Goal: Transaction & Acquisition: Purchase product/service

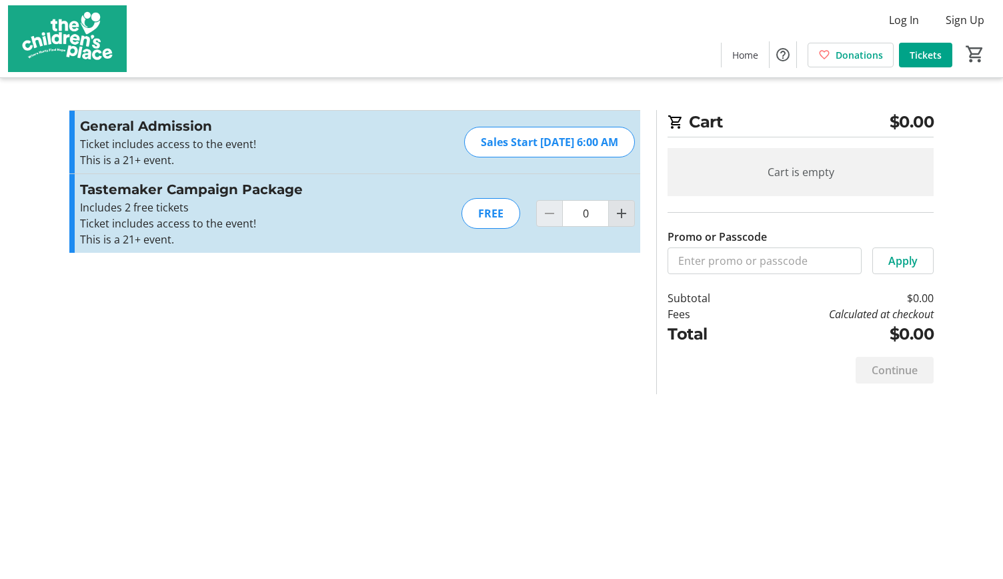
click at [616, 213] on mat-icon "Increment by one" at bounding box center [622, 213] width 16 height 16
click at [616, 213] on div at bounding box center [621, 213] width 27 height 27
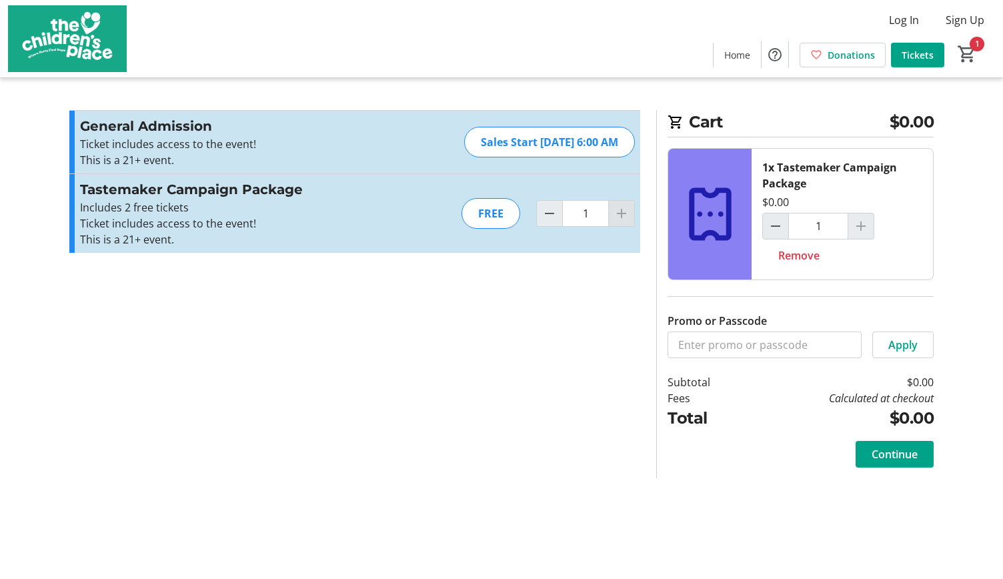
click at [616, 213] on div at bounding box center [621, 213] width 27 height 27
click at [548, 214] on mat-icon "Decrement by one" at bounding box center [550, 213] width 16 height 16
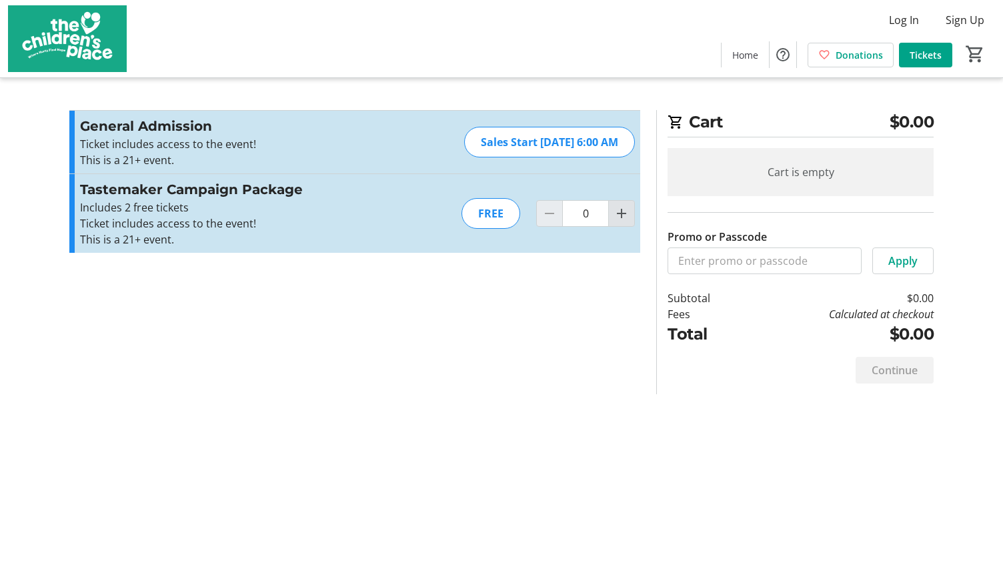
click at [622, 219] on mat-icon "Increment by one" at bounding box center [622, 213] width 16 height 16
type input "1"
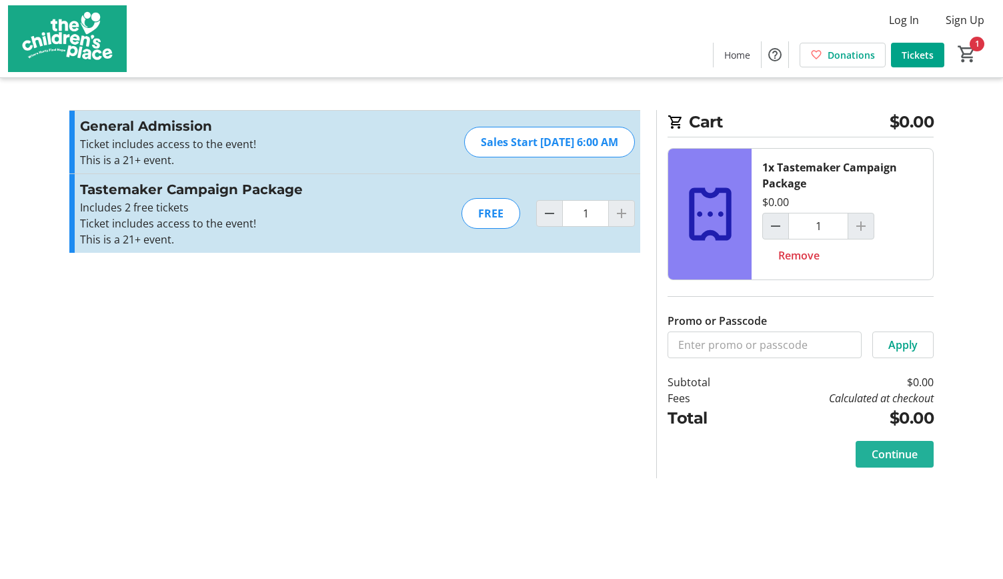
click at [879, 454] on span "Continue" at bounding box center [895, 454] width 46 height 16
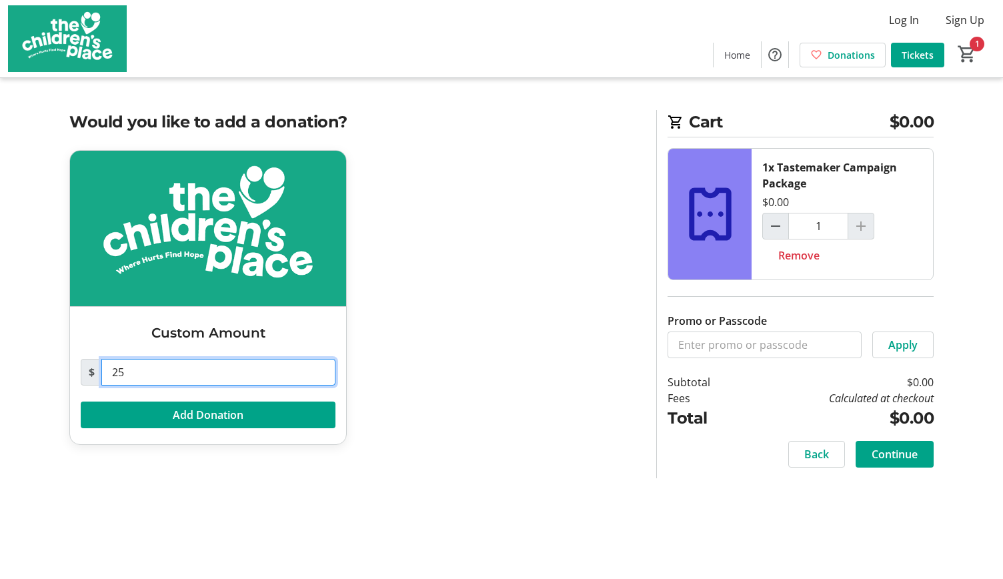
click at [185, 375] on input "25" at bounding box center [218, 372] width 234 height 27
type input "2"
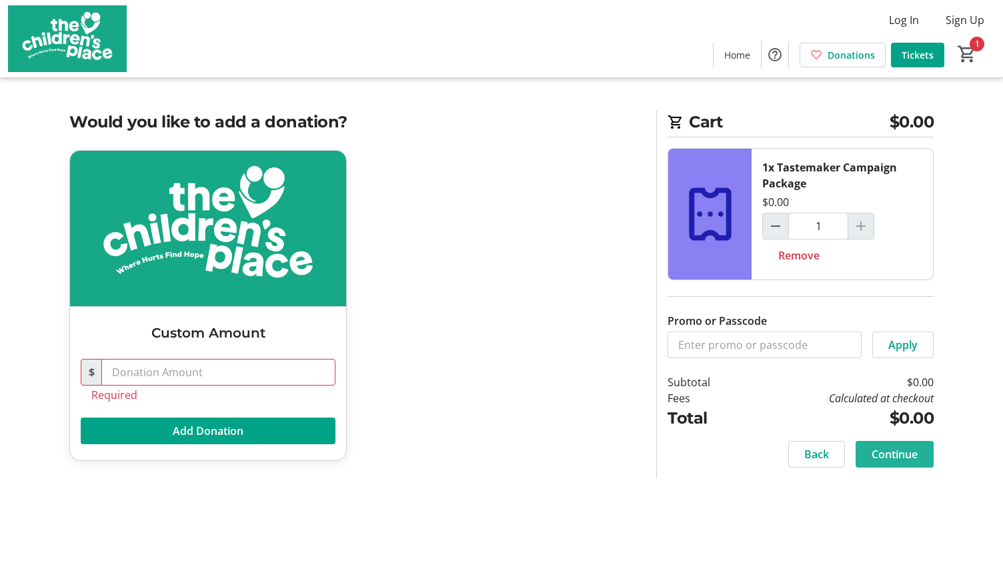
click at [894, 454] on span "Continue" at bounding box center [895, 454] width 46 height 16
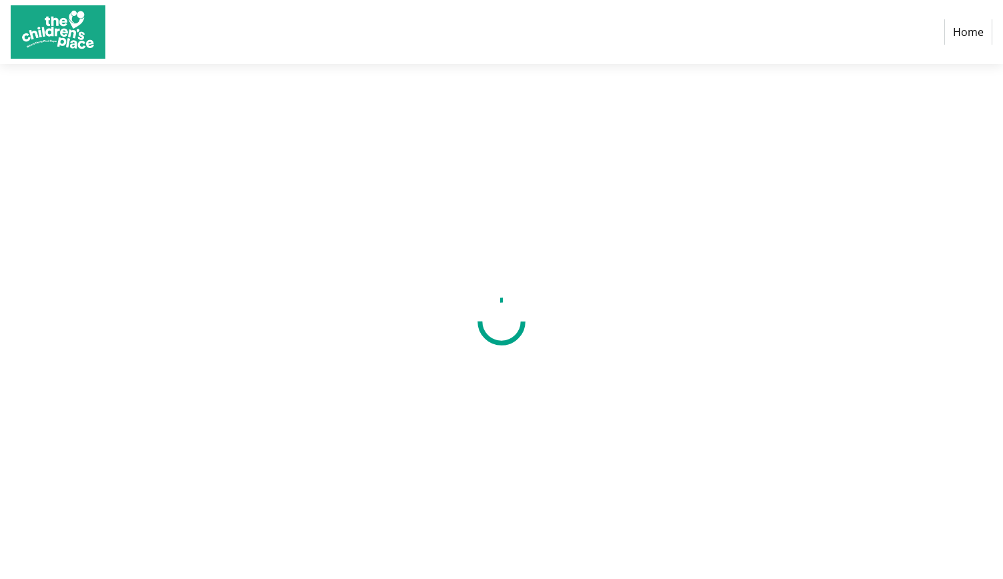
select select "US"
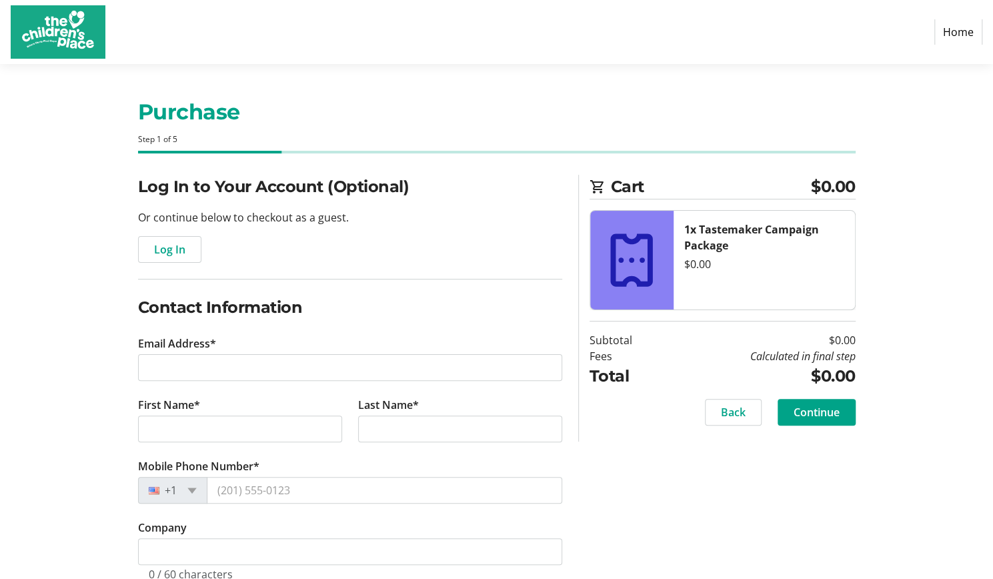
scroll to position [256, 0]
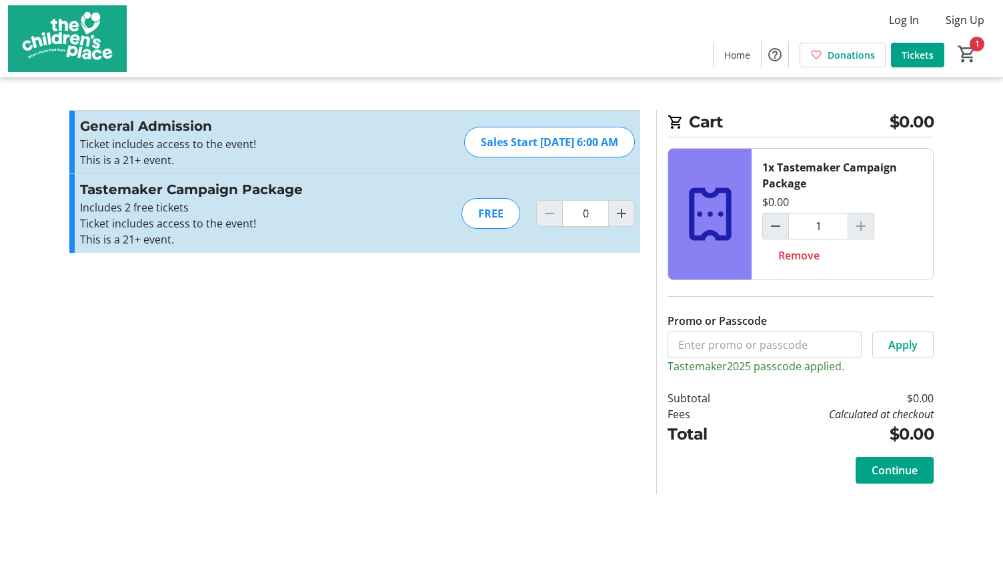
type input "1"
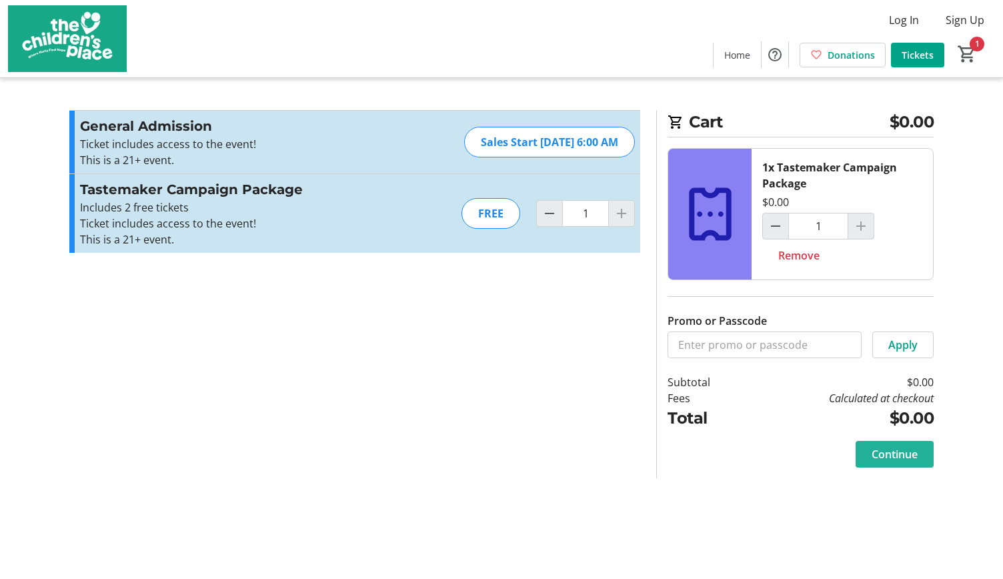
click at [916, 452] on span "Continue" at bounding box center [895, 454] width 46 height 16
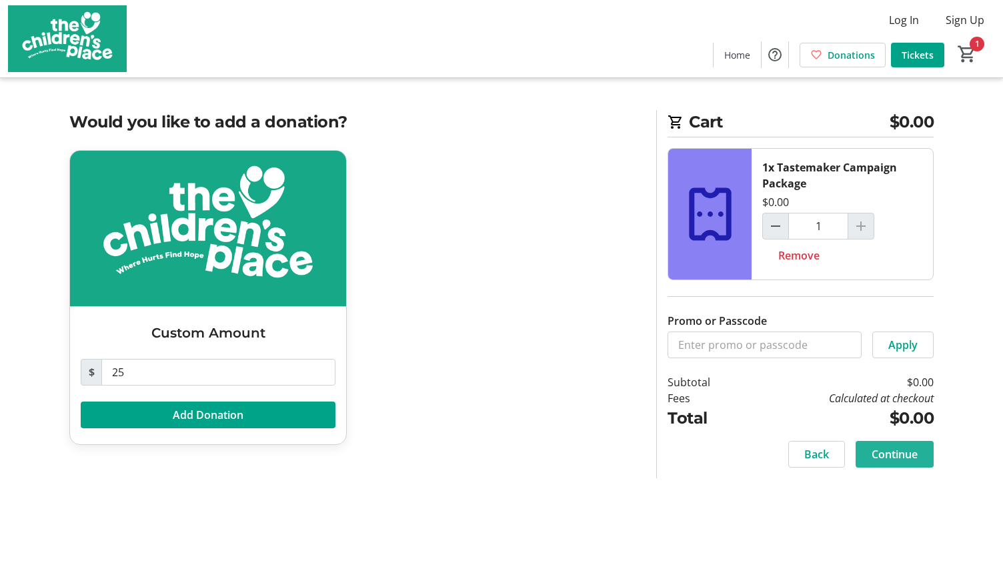
click at [911, 452] on span "Continue" at bounding box center [895, 454] width 46 height 16
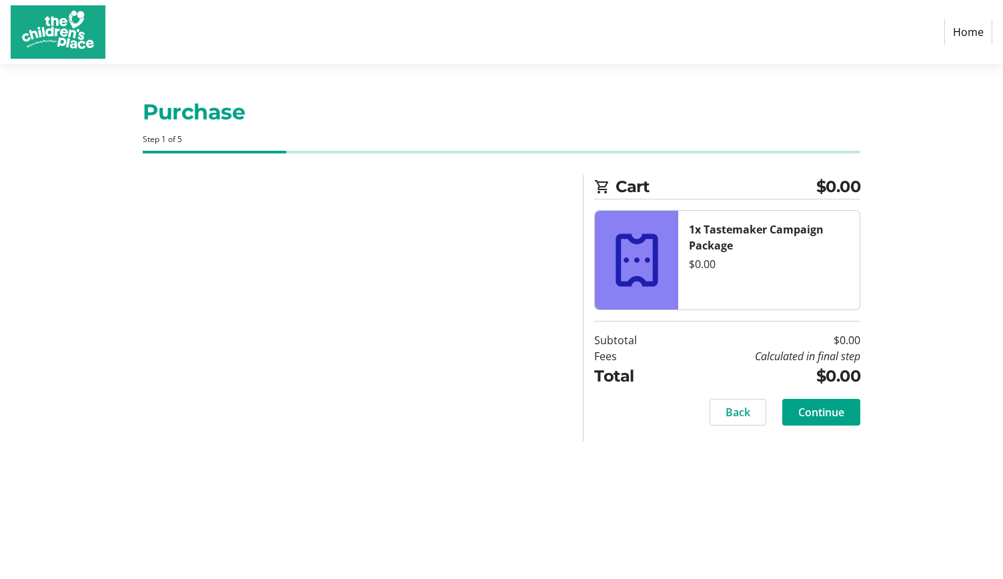
select select "US"
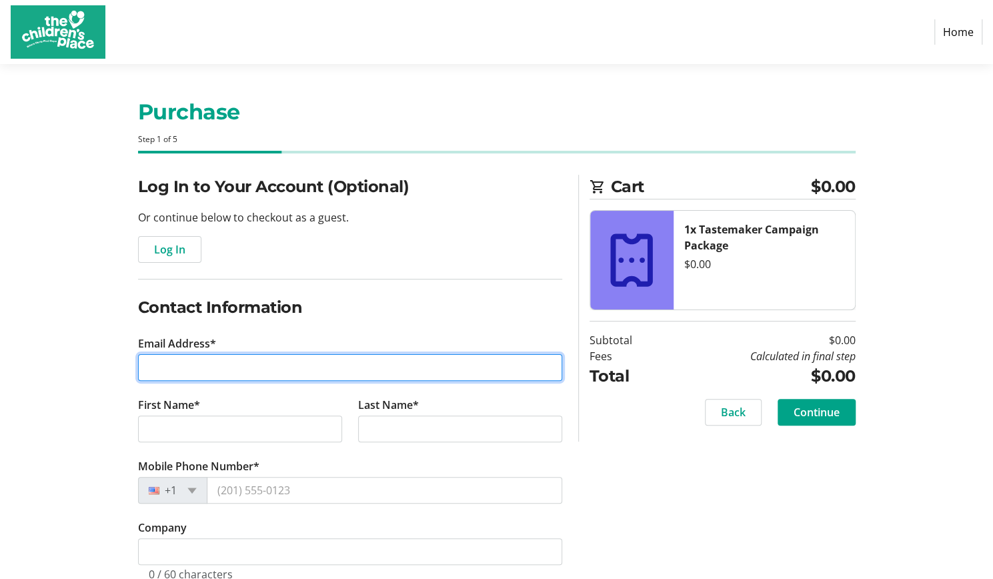
click at [245, 365] on input "Email Address*" at bounding box center [350, 367] width 424 height 27
type input "carrie.schlosser@gmail.com"
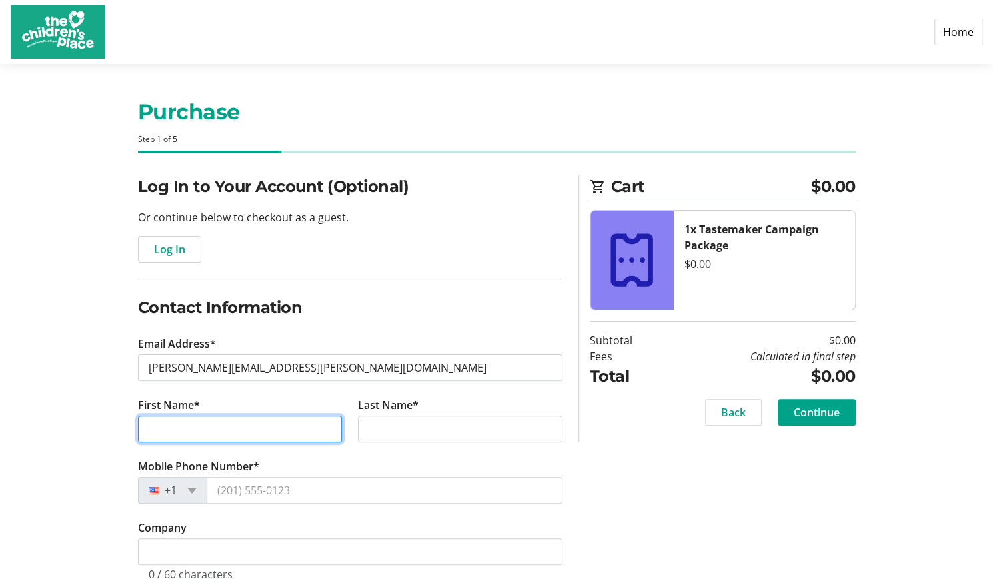
type input "Caroline"
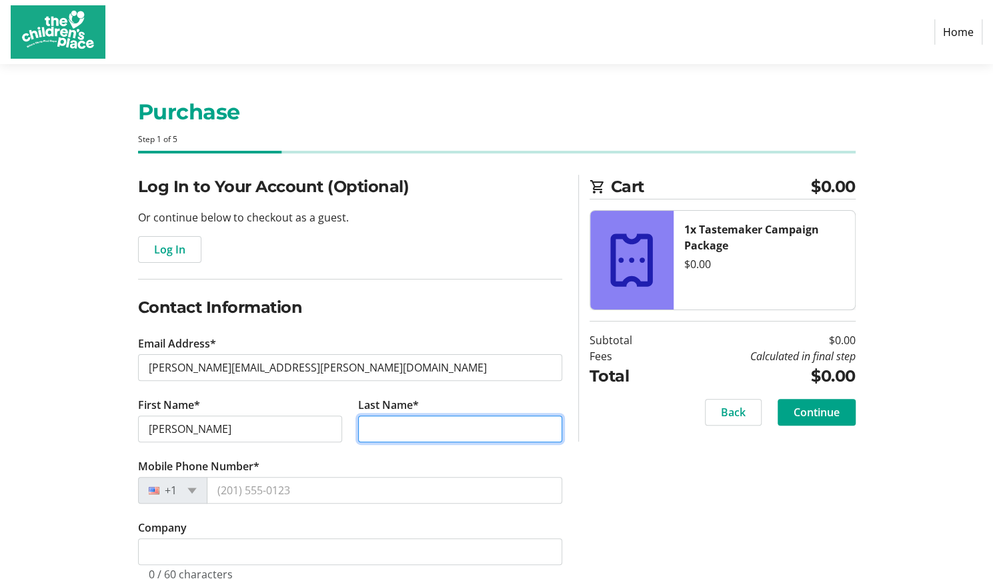
type input "Schlosser"
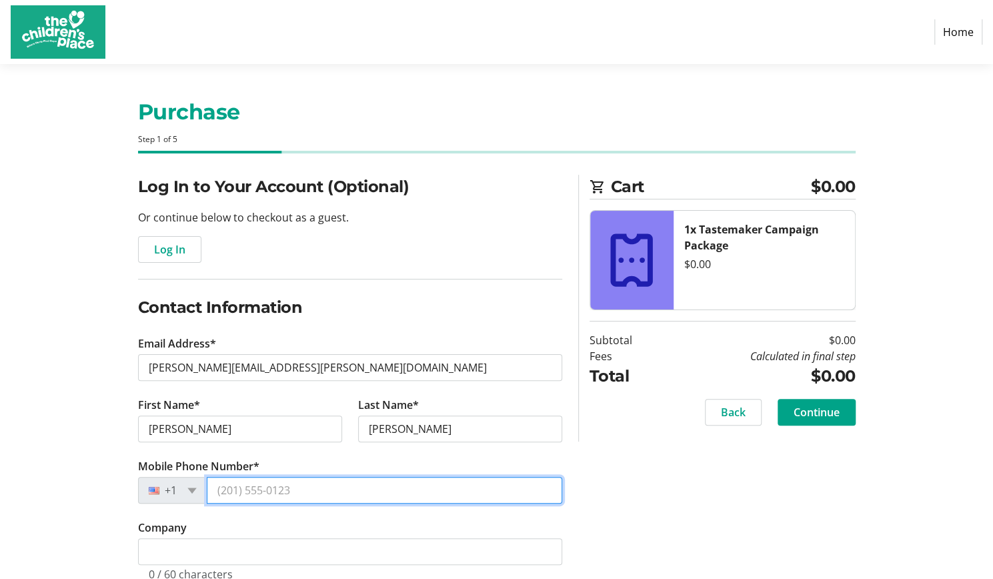
type input "(703) 379-5764"
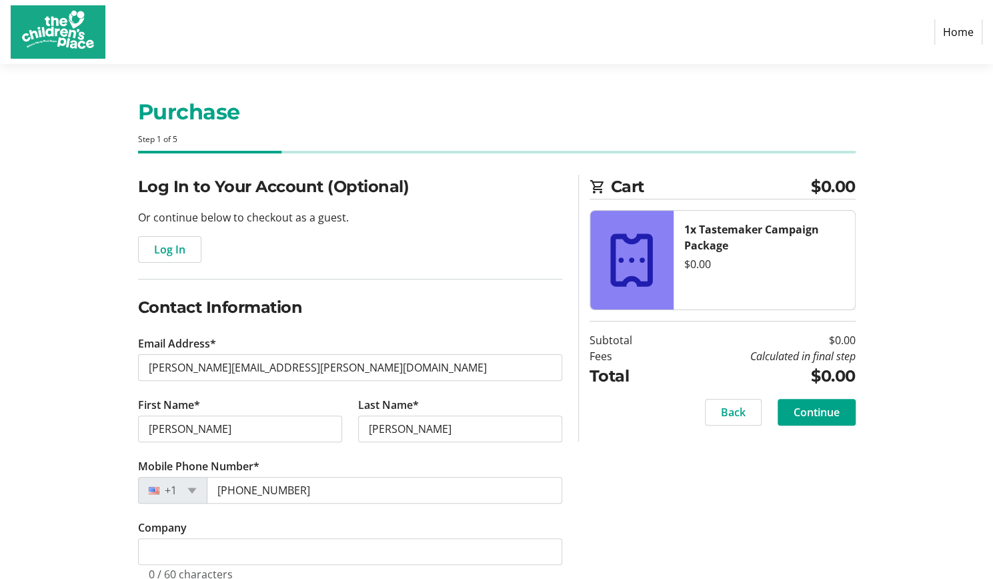
type input "956 N. Paxton St."
type input "Street Address 2"
type input "Alexandria"
select select "VA"
type input "22304"
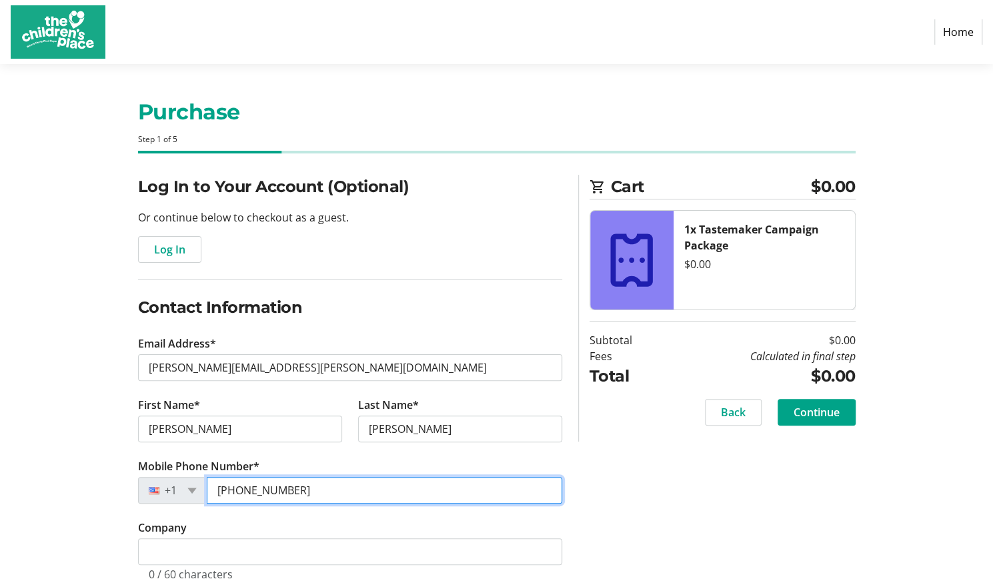
drag, startPoint x: 307, startPoint y: 492, endPoint x: 241, endPoint y: 489, distance: 66.1
click at [241, 494] on input "(703) 379-5764" at bounding box center [384, 490] width 355 height 27
type input "(703) 209-4049"
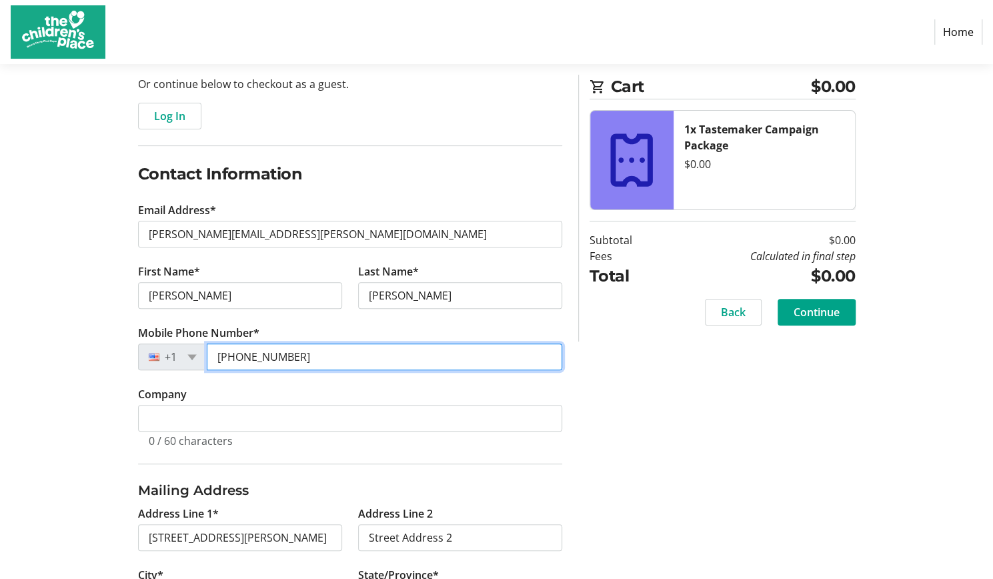
scroll to position [200, 0]
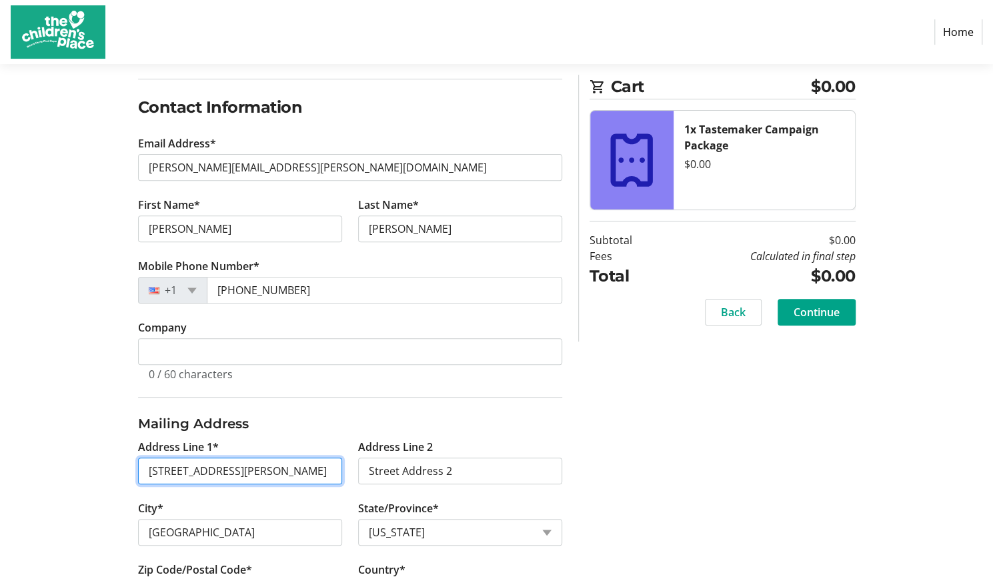
drag, startPoint x: 305, startPoint y: 471, endPoint x: 138, endPoint y: 472, distance: 166.7
click at [138, 472] on input "956 N. Paxton St." at bounding box center [240, 471] width 204 height 27
type input "3941 W 98th Terr"
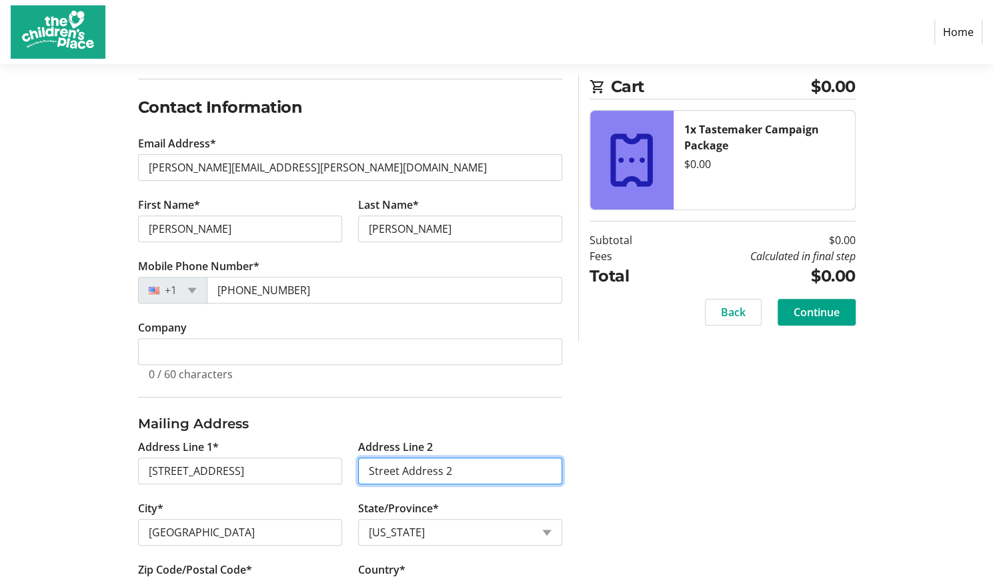
drag, startPoint x: 472, startPoint y: 462, endPoint x: 338, endPoint y: 477, distance: 134.9
click at [338, 477] on div "Address Line 1* 3941 W 98th Terr Address Line 2 Street Address 2 City* Alexandr…" at bounding box center [350, 531] width 440 height 184
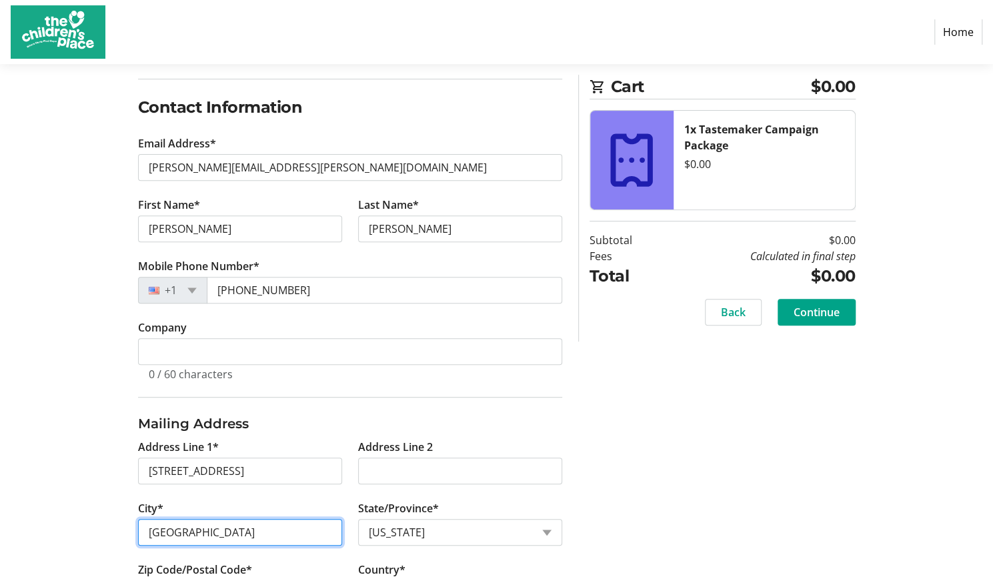
drag, startPoint x: 231, startPoint y: 535, endPoint x: 109, endPoint y: 533, distance: 121.4
click at [109, 533] on div "Log In to Your Account (Optional) Or continue below to checkout as a guest. Log…" at bounding box center [497, 307] width 880 height 664
type input "Overland Park"
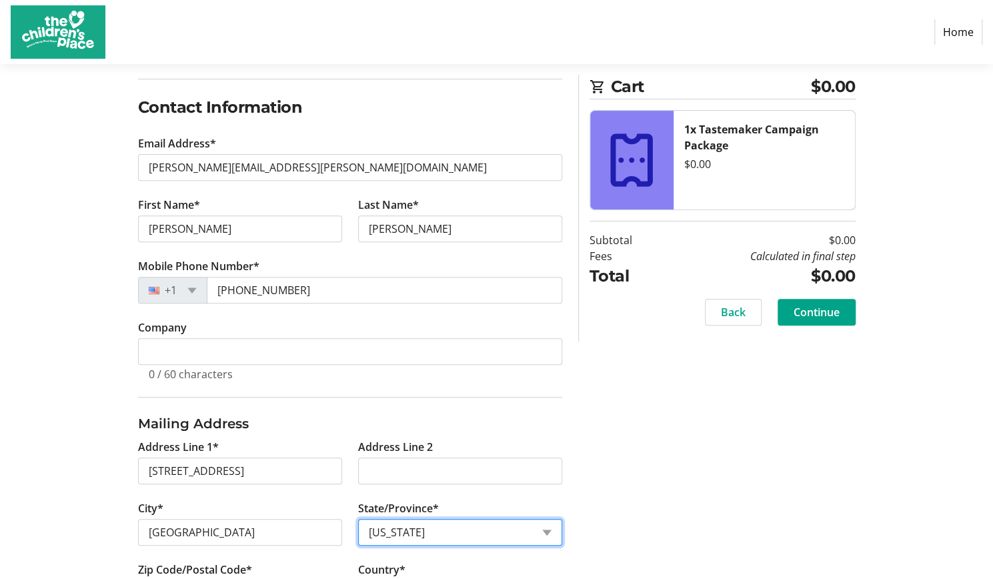
drag, startPoint x: 422, startPoint y: 533, endPoint x: 348, endPoint y: 537, distance: 73.5
click at [348, 537] on div "Address Line 1* 3941 W 98th Terr Address Line 2 City* Overland Park State/Provi…" at bounding box center [350, 531] width 440 height 184
select select "KS"
click at [358, 519] on select "State or Province State or Province District of Columbia American Samoa Guam No…" at bounding box center [460, 532] width 204 height 27
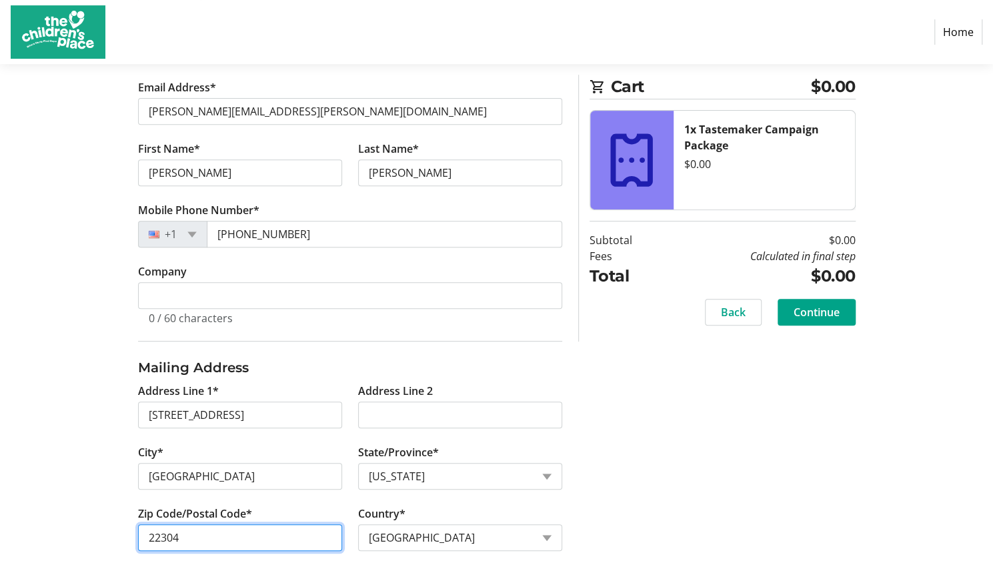
drag, startPoint x: 200, startPoint y: 534, endPoint x: 129, endPoint y: 535, distance: 70.7
click at [132, 536] on tr-form-field "Zip Code/Postal Code* 22304" at bounding box center [240, 536] width 220 height 61
type input "66207"
click at [828, 311] on span "Continue" at bounding box center [817, 312] width 46 height 16
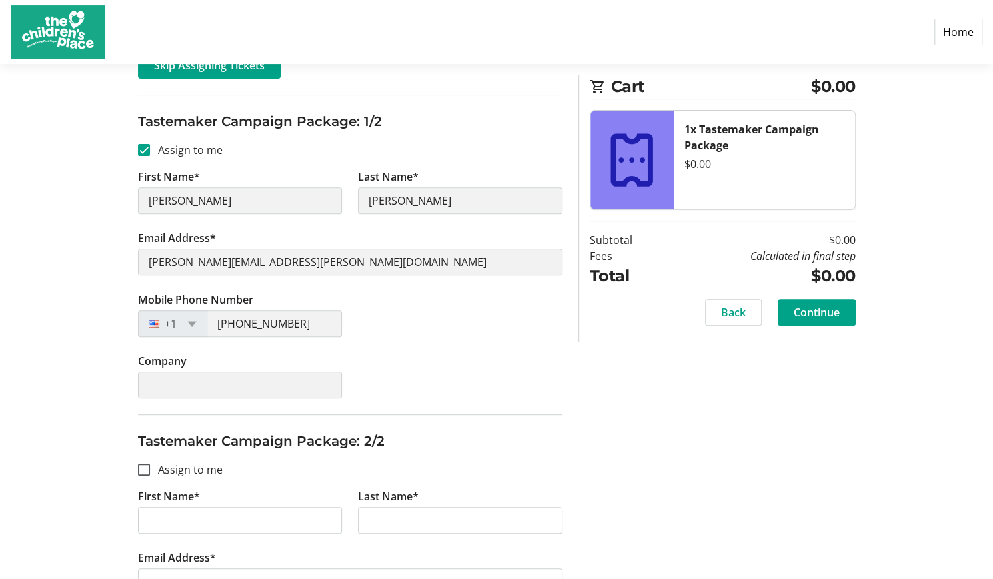
scroll to position [267, 0]
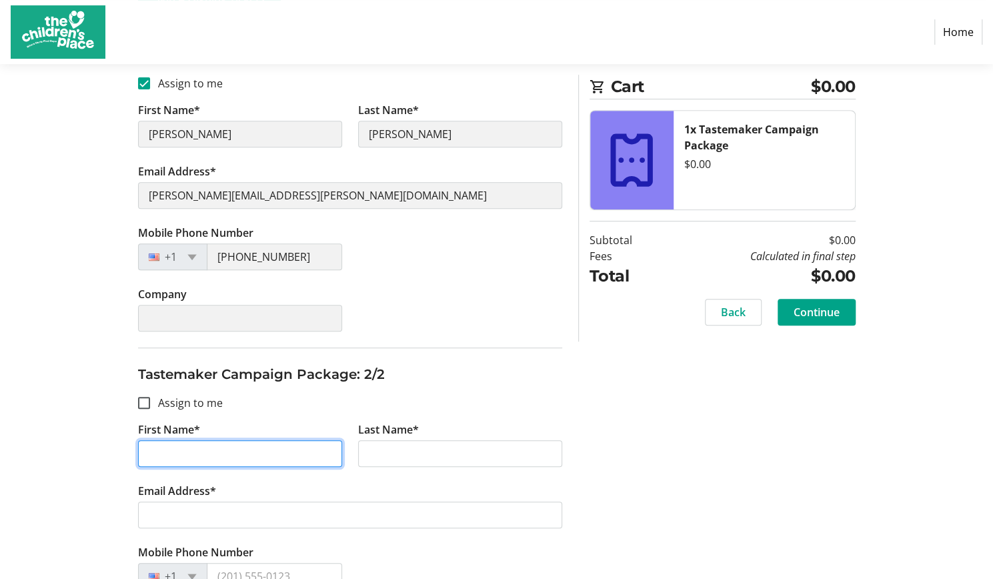
click at [277, 456] on input "First Name*" at bounding box center [240, 453] width 204 height 27
type input "Kathy"
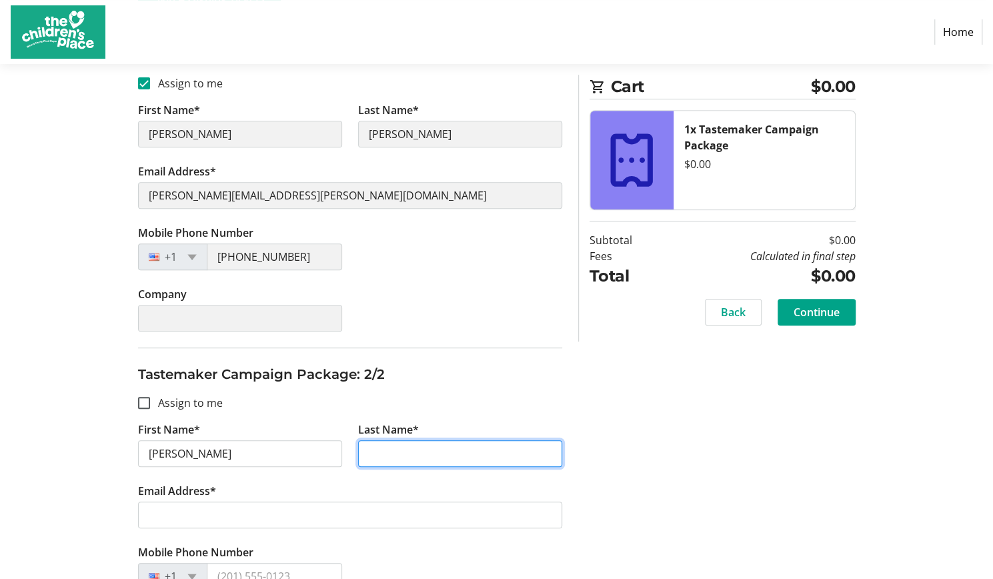
type input "Hoth"
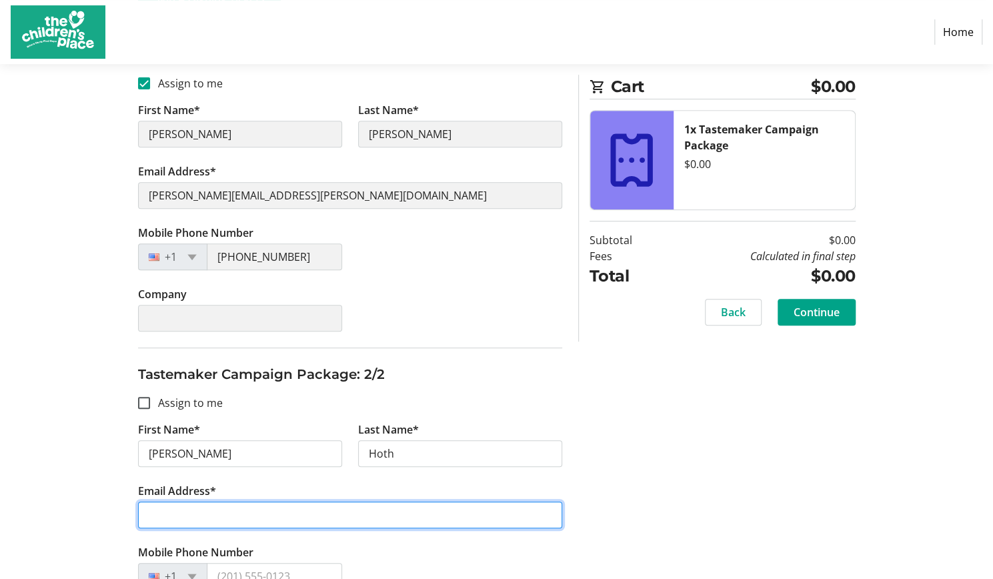
type input "kathy.hoth@gmail.com"
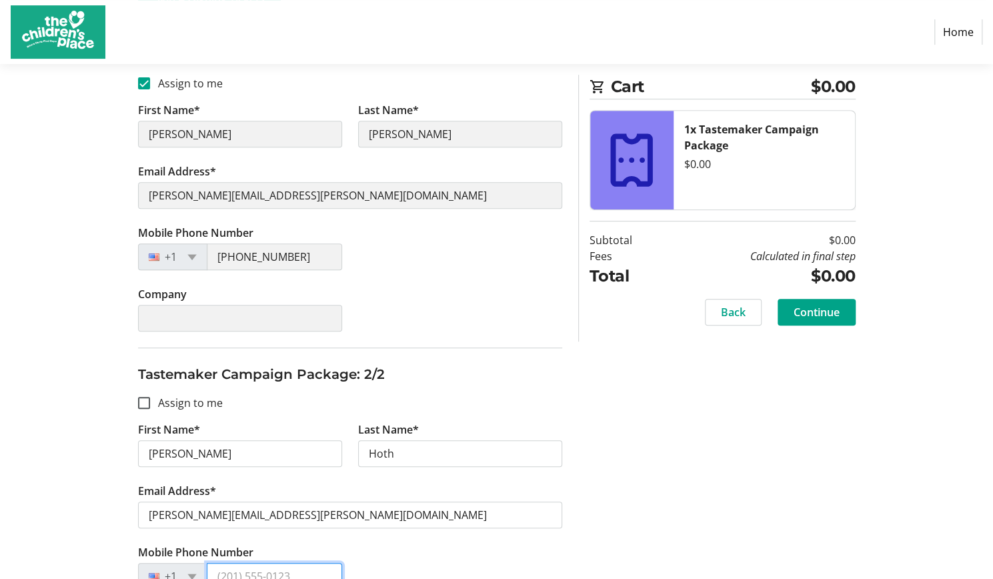
type input "(703) 762-6664"
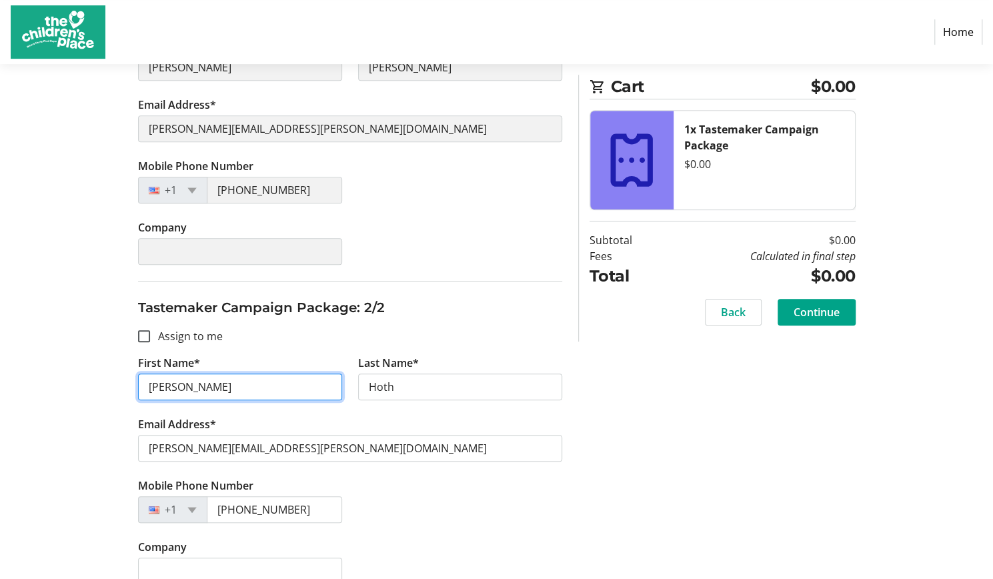
scroll to position [351, 0]
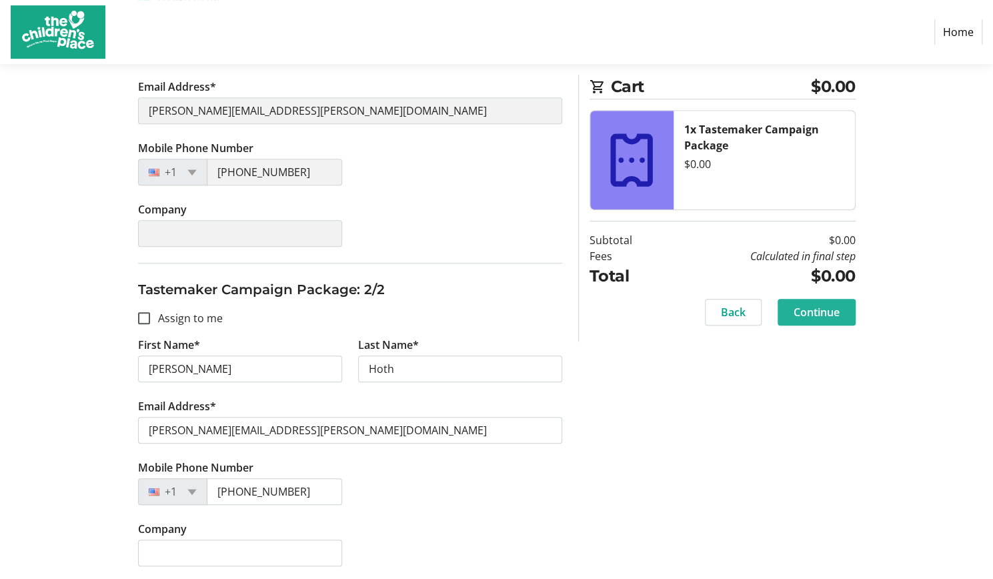
click at [838, 316] on span "Continue" at bounding box center [817, 312] width 46 height 16
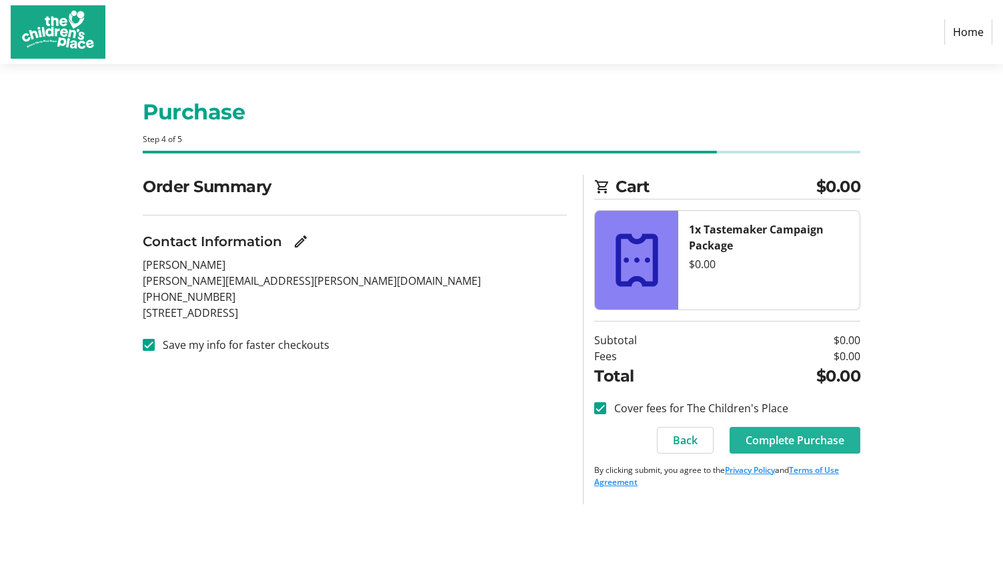
click at [808, 440] on span "Complete Purchase" at bounding box center [795, 440] width 99 height 16
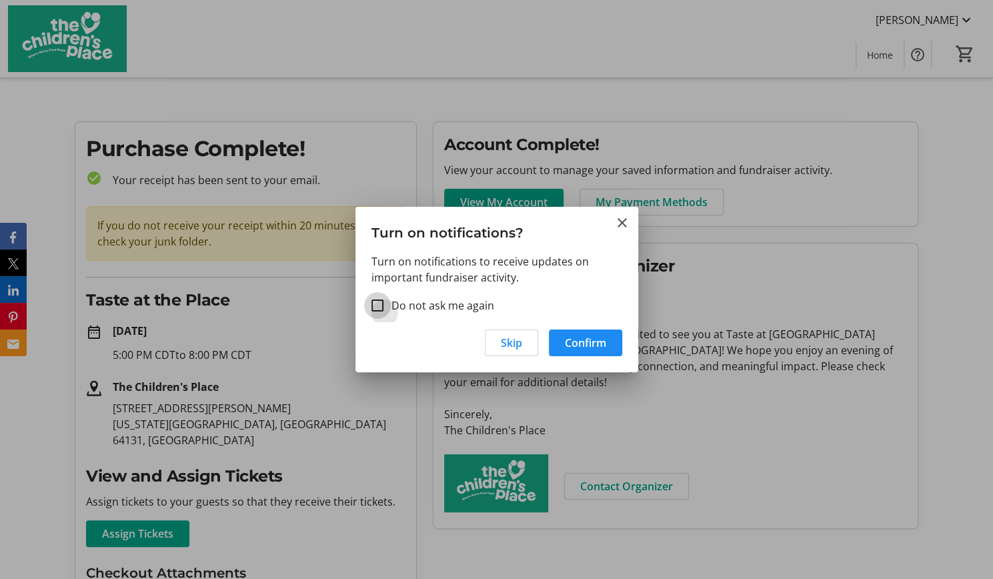
click at [381, 309] on input "Do not ask me again" at bounding box center [377, 305] width 12 height 12
checkbox input "true"
click at [592, 339] on span "Confirm" at bounding box center [585, 343] width 41 height 16
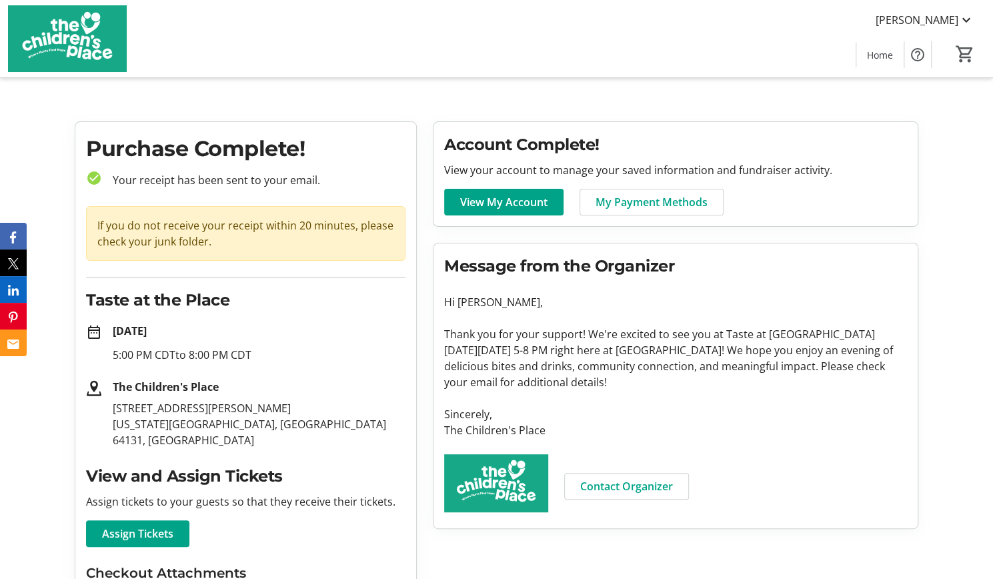
scroll to position [133, 0]
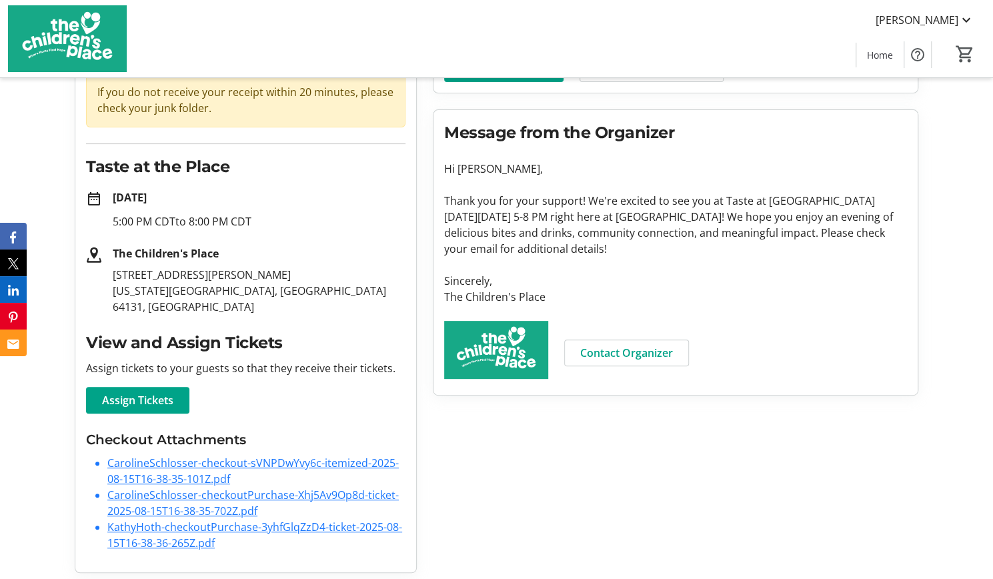
click at [188, 464] on link "CarolineSchlosser-checkout-sVNPDwYvy6c-itemized-2025-08-15T16-38-35-101Z.pdf" at bounding box center [252, 471] width 291 height 31
click at [219, 494] on link "CarolineSchlosser-checkoutPurchase-Xhj5Av9Op8d-ticket-2025-08-15T16-38-35-702Z.…" at bounding box center [252, 503] width 291 height 31
click at [235, 526] on link "KathyHoth-checkoutPurchase-3yhfGlqZzD4-ticket-2025-08-15T16-38-36-265Z.pdf" at bounding box center [254, 535] width 295 height 31
